Goal: Task Accomplishment & Management: Manage account settings

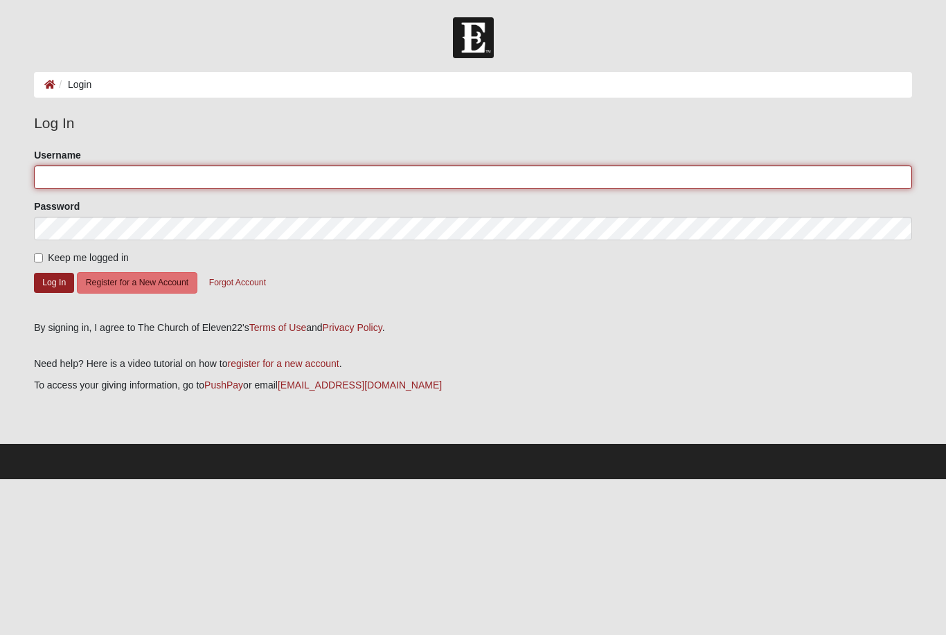
click at [162, 172] on input "Username" at bounding box center [473, 178] width 878 height 24
type input "Allstarz"
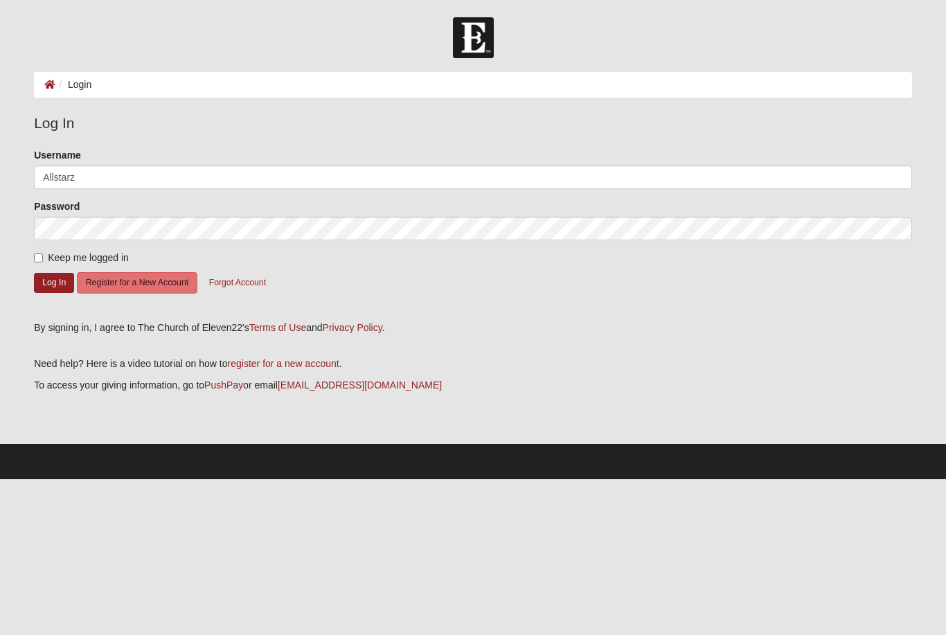
click at [54, 282] on button "Log In" at bounding box center [54, 283] width 40 height 20
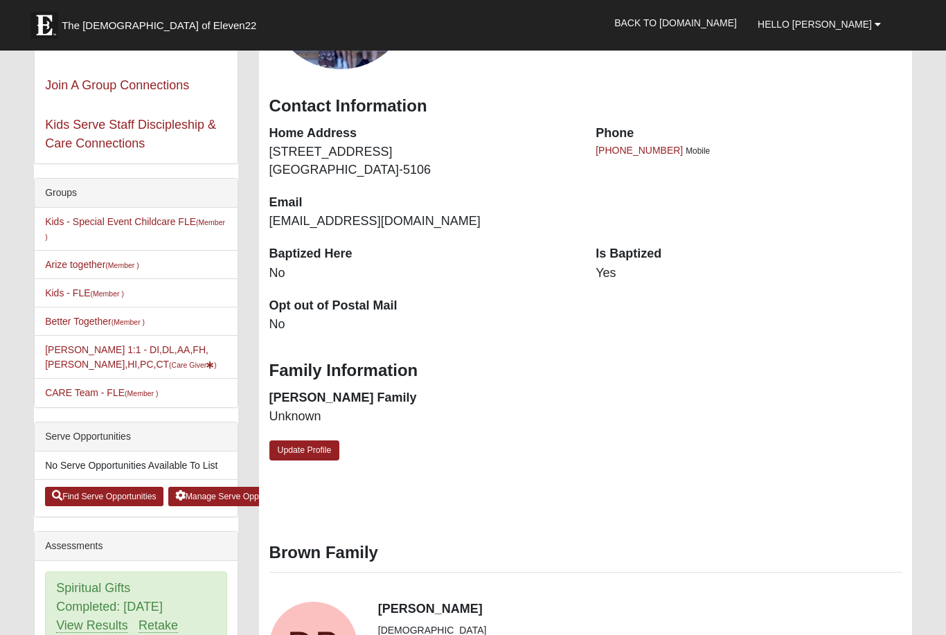
scroll to position [157, 0]
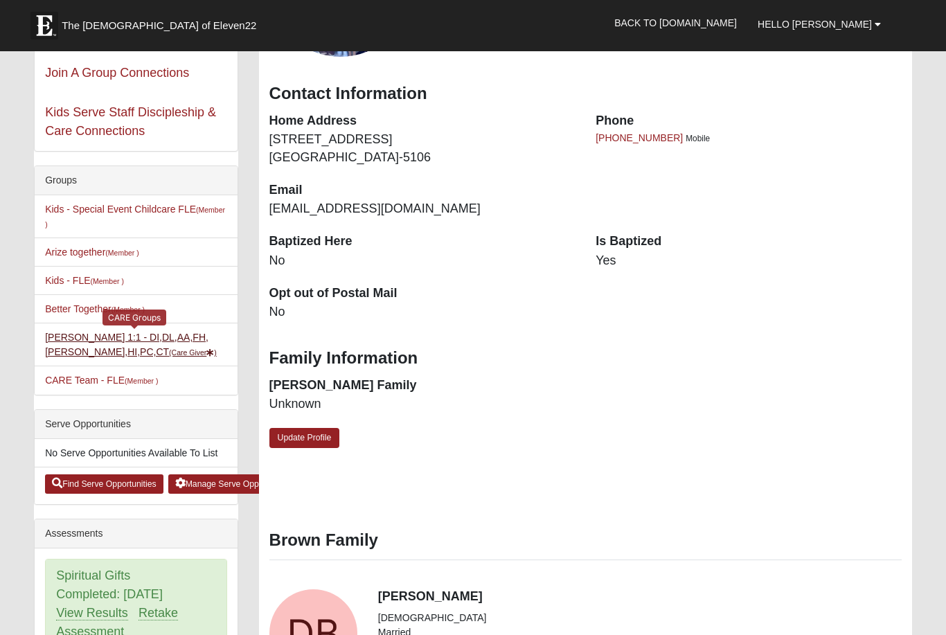
click at [145, 350] on link "[PERSON_NAME] 1:1 - DI,DL,AA,FH,[PERSON_NAME],HI,PC,CT (Care Giver )" at bounding box center [131, 345] width 172 height 26
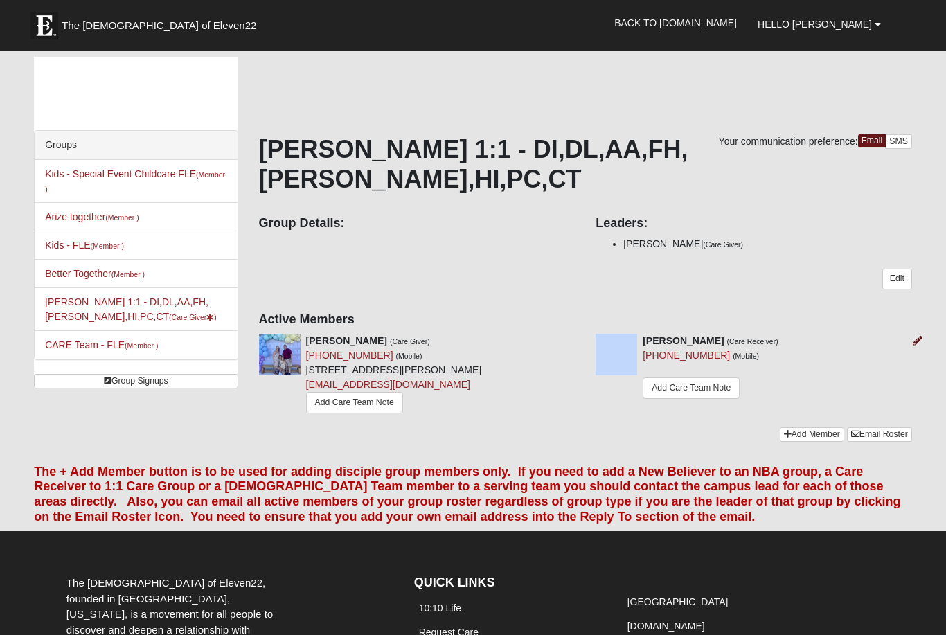
click at [921, 335] on link at bounding box center [918, 340] width 10 height 11
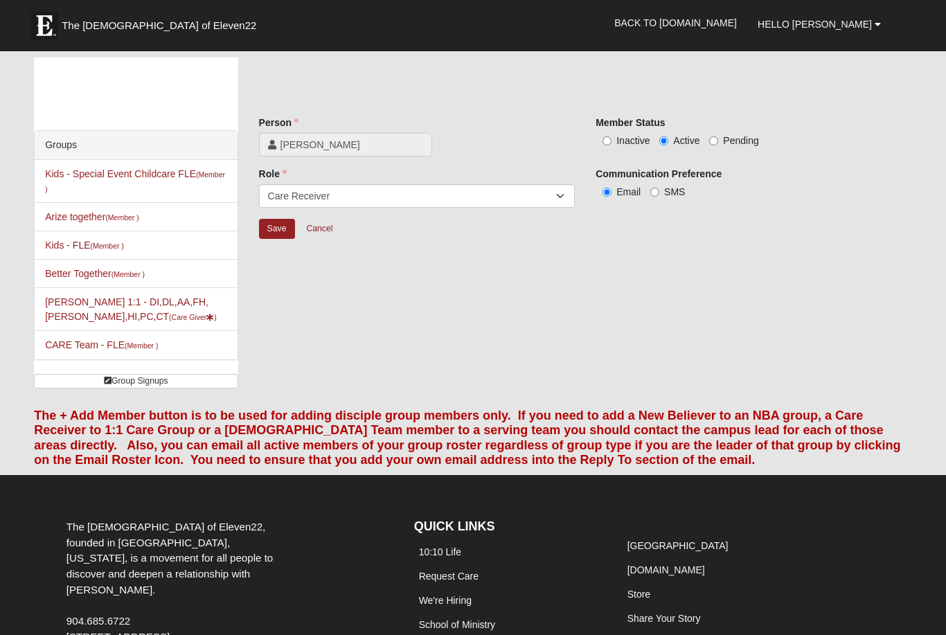
click at [604, 141] on input "Inactive" at bounding box center [607, 140] width 9 height 9
radio input "true"
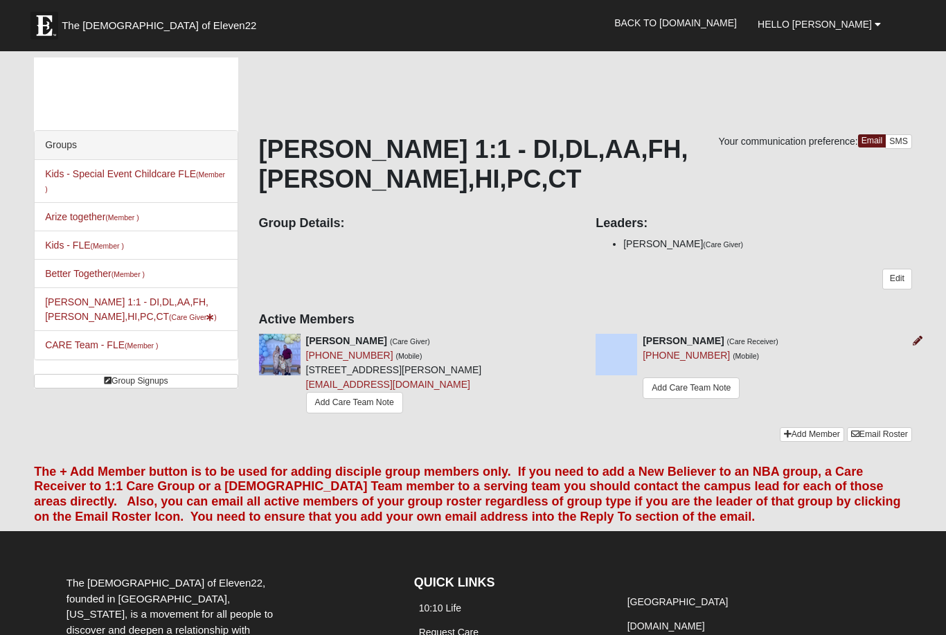
click at [921, 336] on icon at bounding box center [918, 341] width 10 height 10
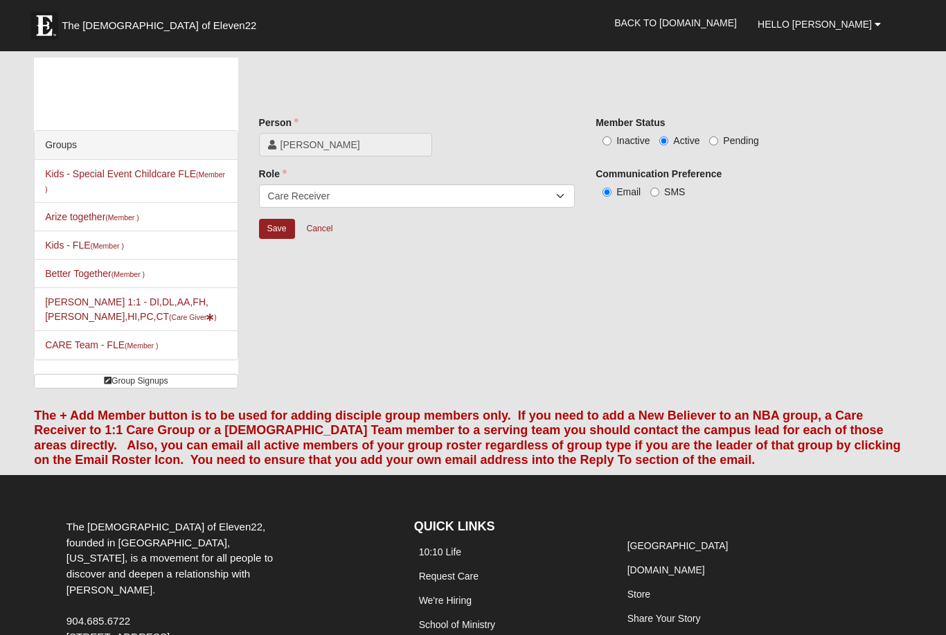
click at [608, 142] on input "Inactive" at bounding box center [607, 140] width 9 height 9
radio input "true"
click at [272, 227] on input "Save" at bounding box center [277, 229] width 36 height 20
